Goal: Communication & Community: Answer question/provide support

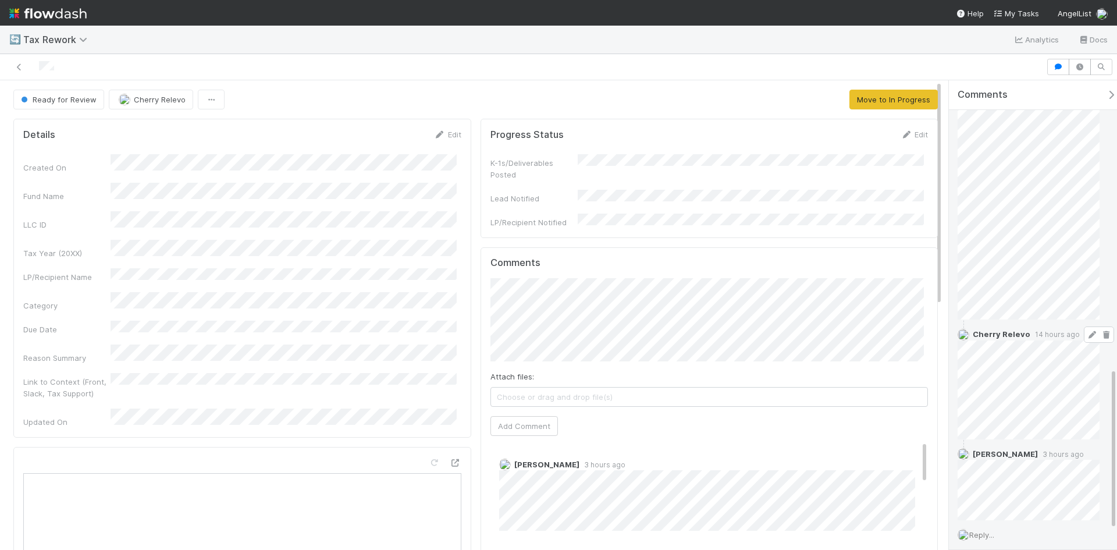
scroll to position [892, 0]
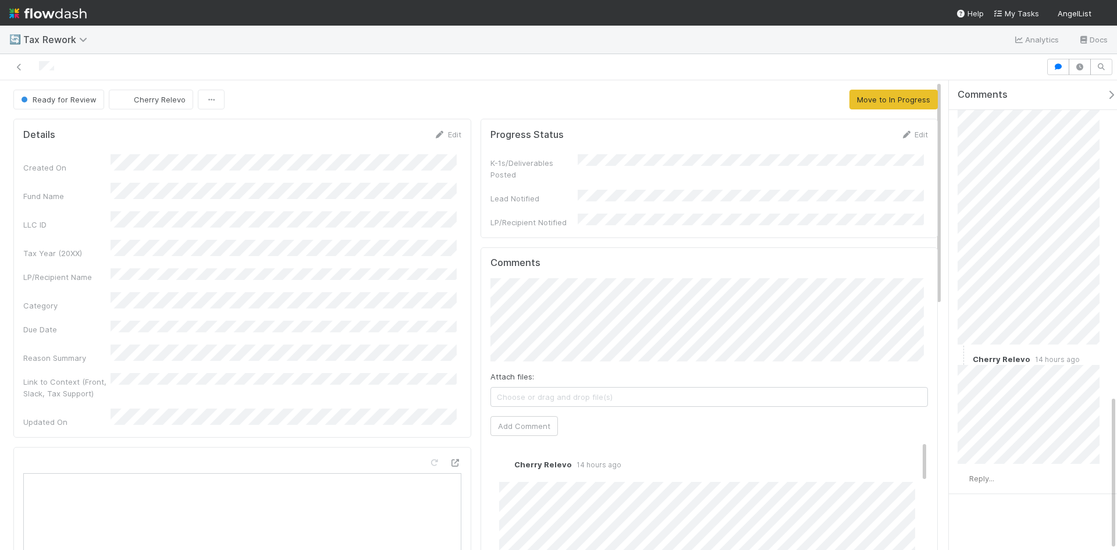
scroll to position [953, 0]
click at [984, 475] on span "Reply..." at bounding box center [981, 475] width 25 height 9
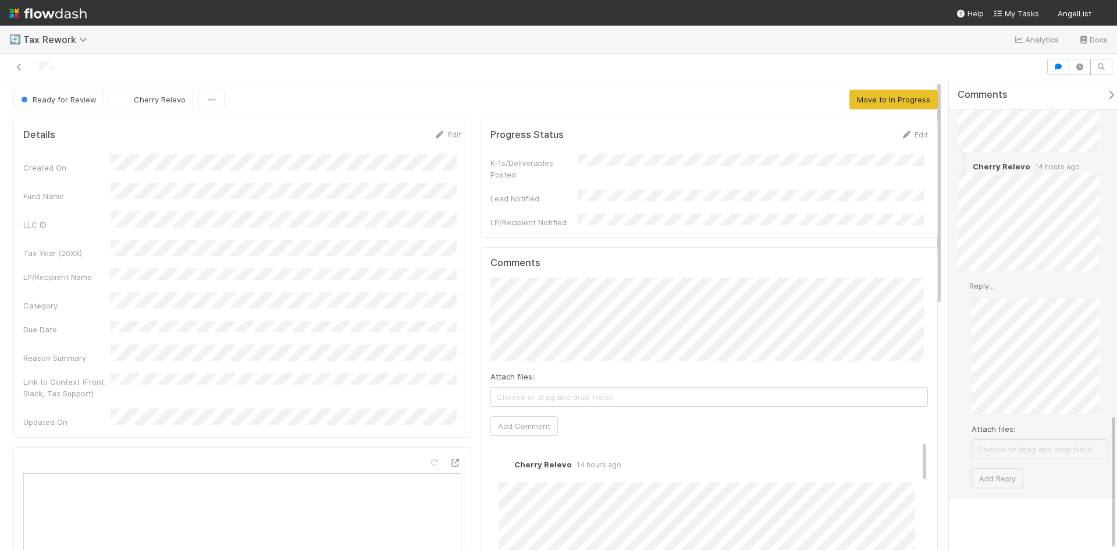
scroll to position [1149, 0]
click at [1008, 444] on span "Choose or drag and drop file(s)" at bounding box center [1040, 443] width 136 height 19
click at [997, 473] on button "Add Reply" at bounding box center [998, 473] width 52 height 20
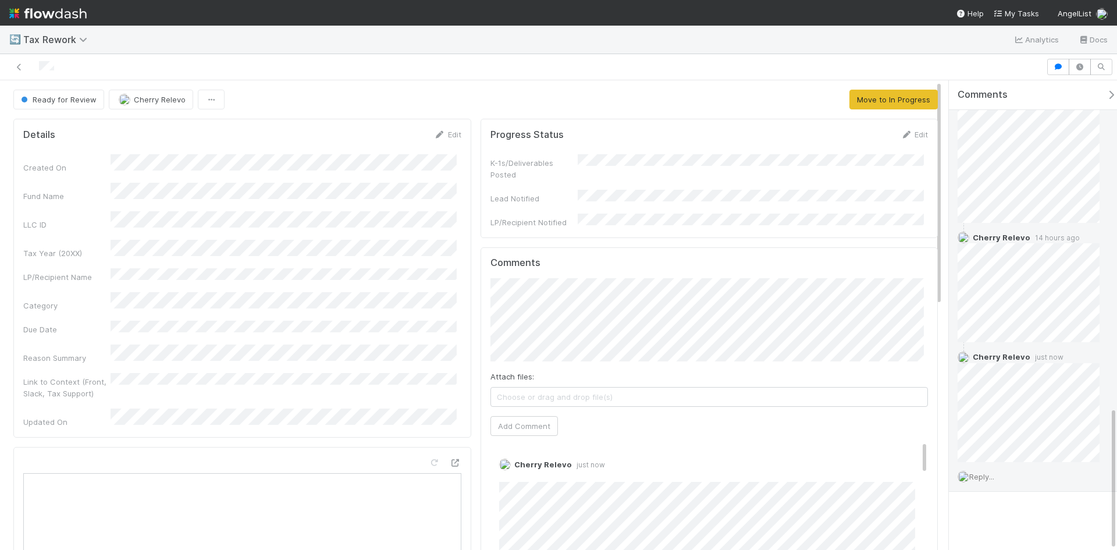
click at [863, 49] on div "🔄 Tax Rework Analytics Docs" at bounding box center [558, 40] width 1117 height 28
click at [578, 65] on div at bounding box center [523, 67] width 1037 height 16
click at [726, 36] on div "🔄 Tax Rework Analytics Docs" at bounding box center [558, 40] width 1117 height 28
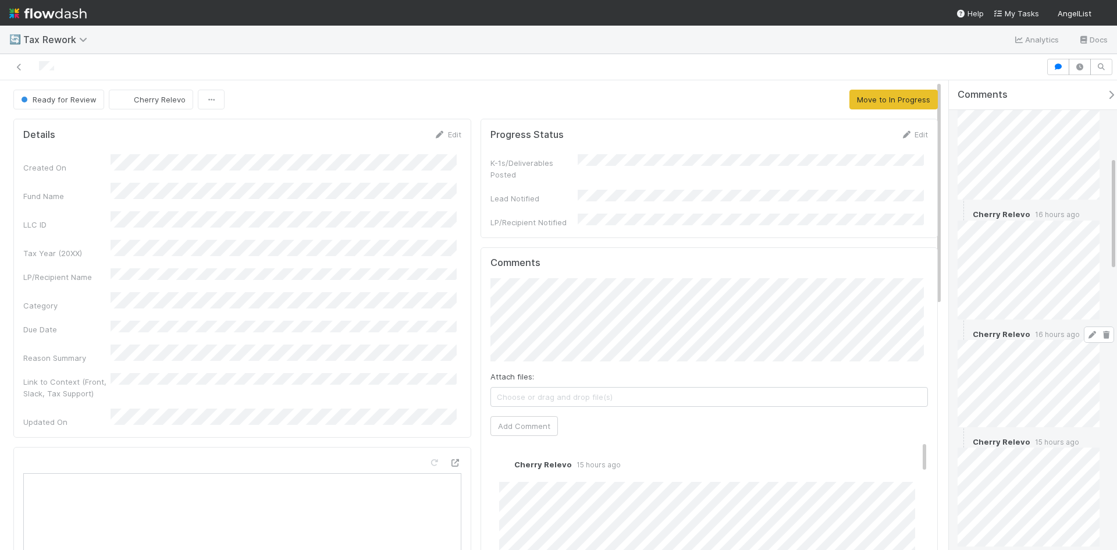
scroll to position [407, 0]
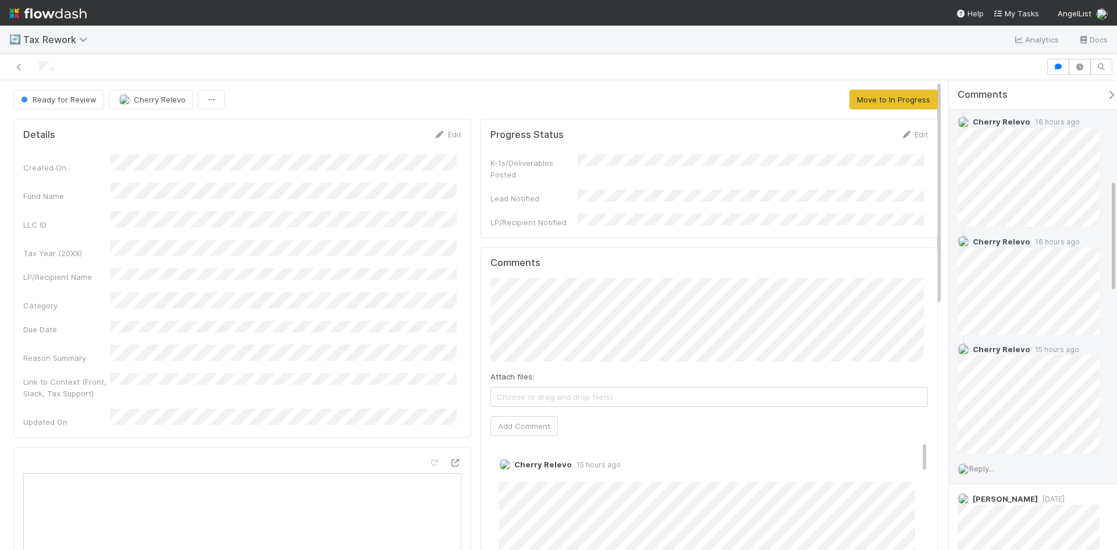
click at [981, 468] on span "Reply..." at bounding box center [981, 468] width 25 height 9
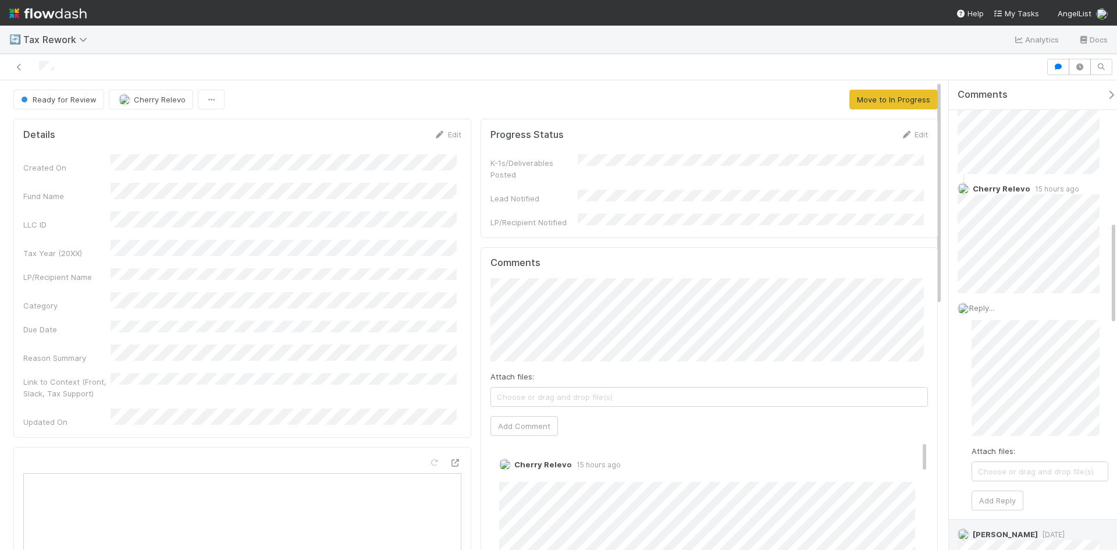
scroll to position [640, 0]
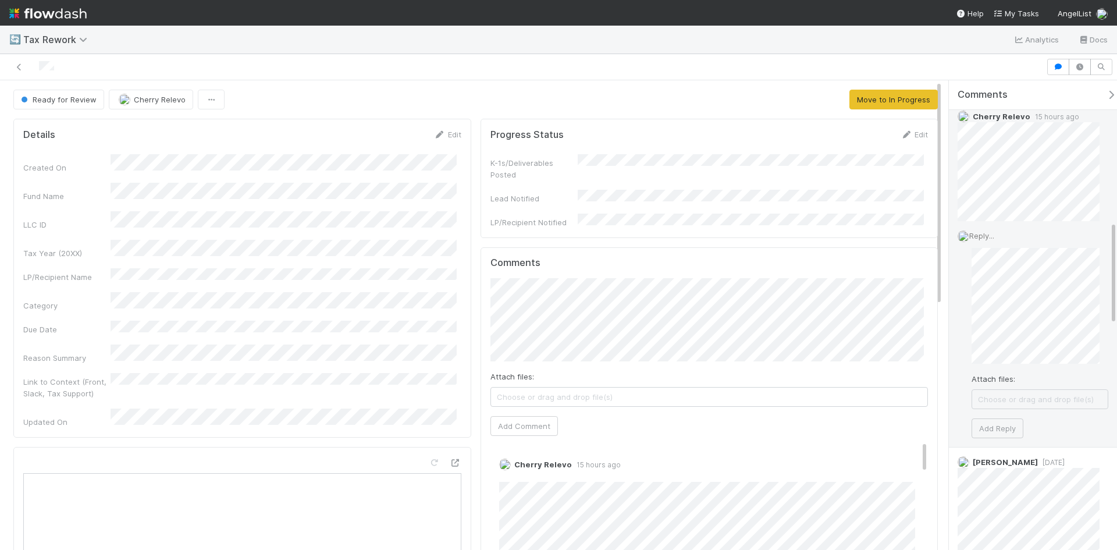
click at [1068, 401] on span "Choose or drag and drop file(s)" at bounding box center [1040, 399] width 136 height 19
click at [997, 451] on button "Add Reply" at bounding box center [998, 452] width 52 height 20
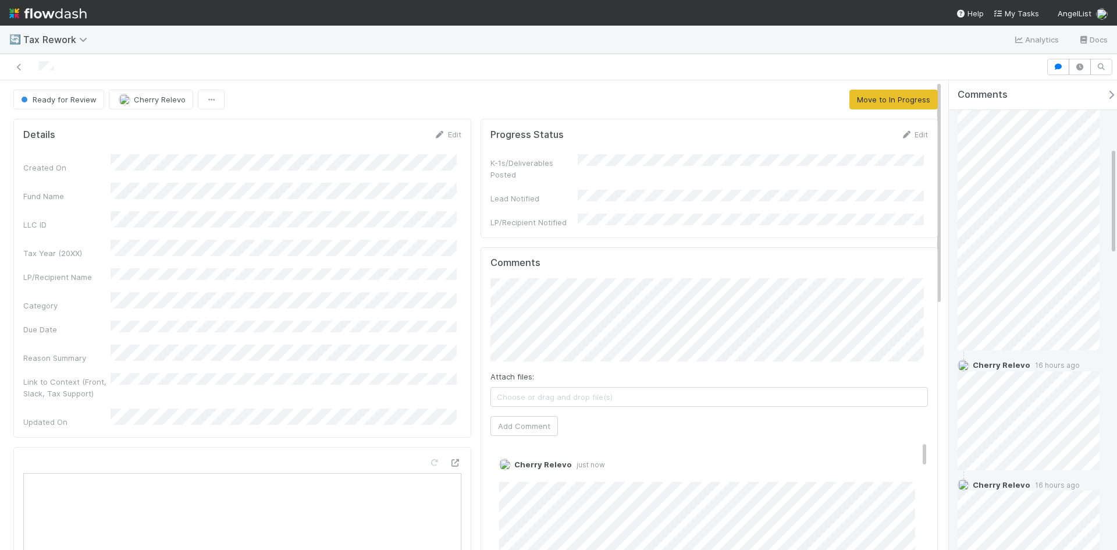
scroll to position [58, 0]
